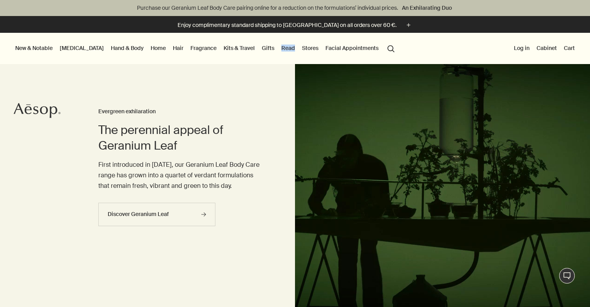
click at [45, 111] on icon "Aesop" at bounding box center [37, 111] width 47 height 16
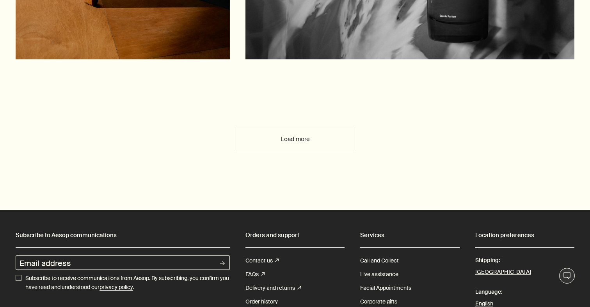
scroll to position [1937, 0]
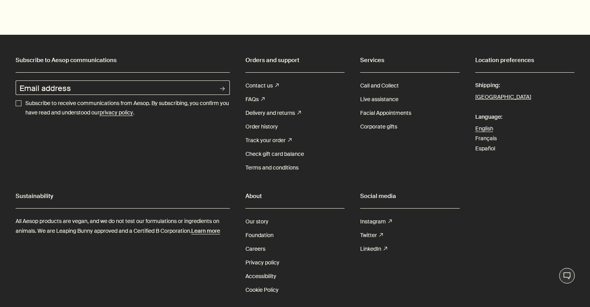
scroll to position [2761, 0]
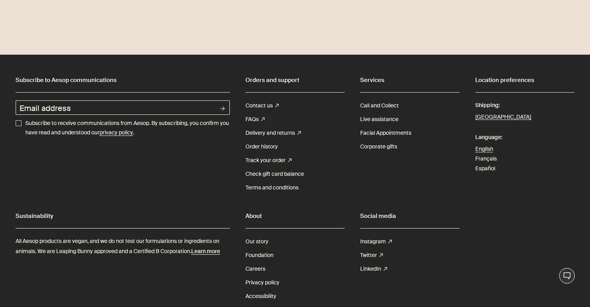
scroll to position [1642, 0]
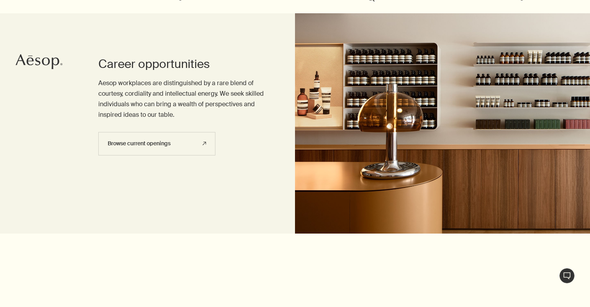
scroll to position [133, 0]
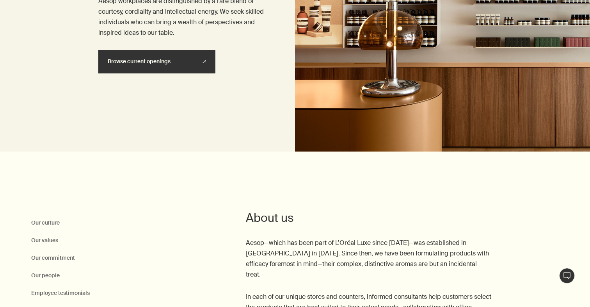
click at [187, 60] on link "Browse current openings rightUpArrow" at bounding box center [156, 61] width 117 height 23
